Goal: Task Accomplishment & Management: Use online tool/utility

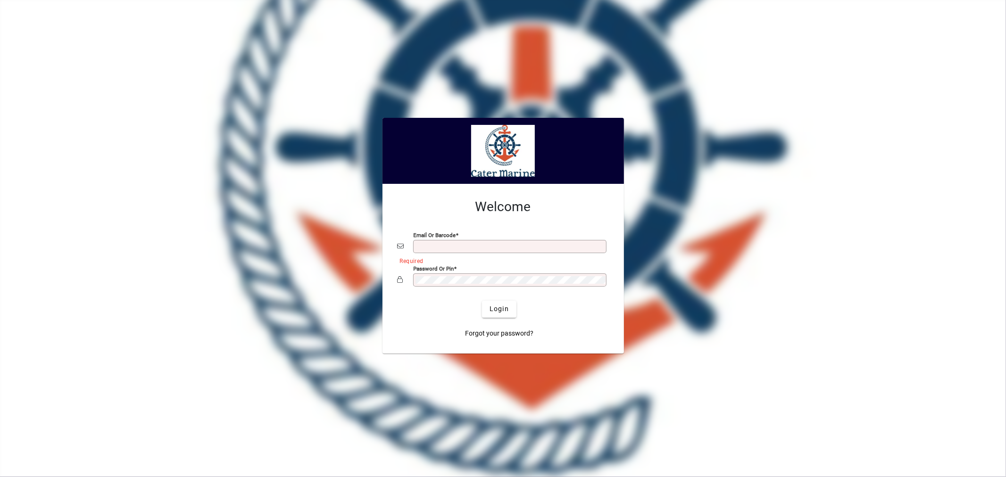
type input "**********"
click at [901, 329] on div at bounding box center [503, 239] width 1024 height 496
